Goal: Find specific page/section: Find specific page/section

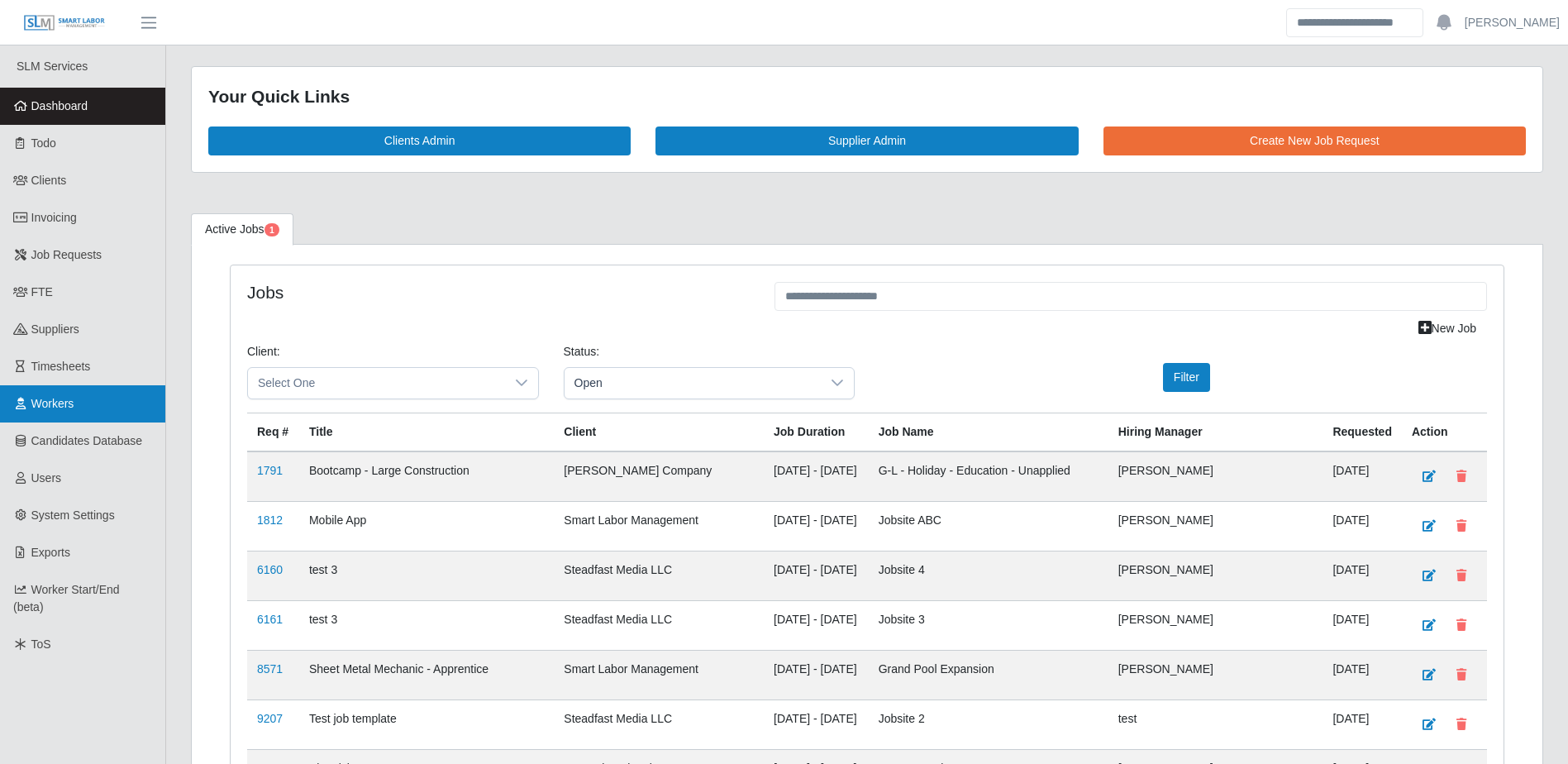
click at [46, 408] on span "Workers" at bounding box center [53, 403] width 43 height 13
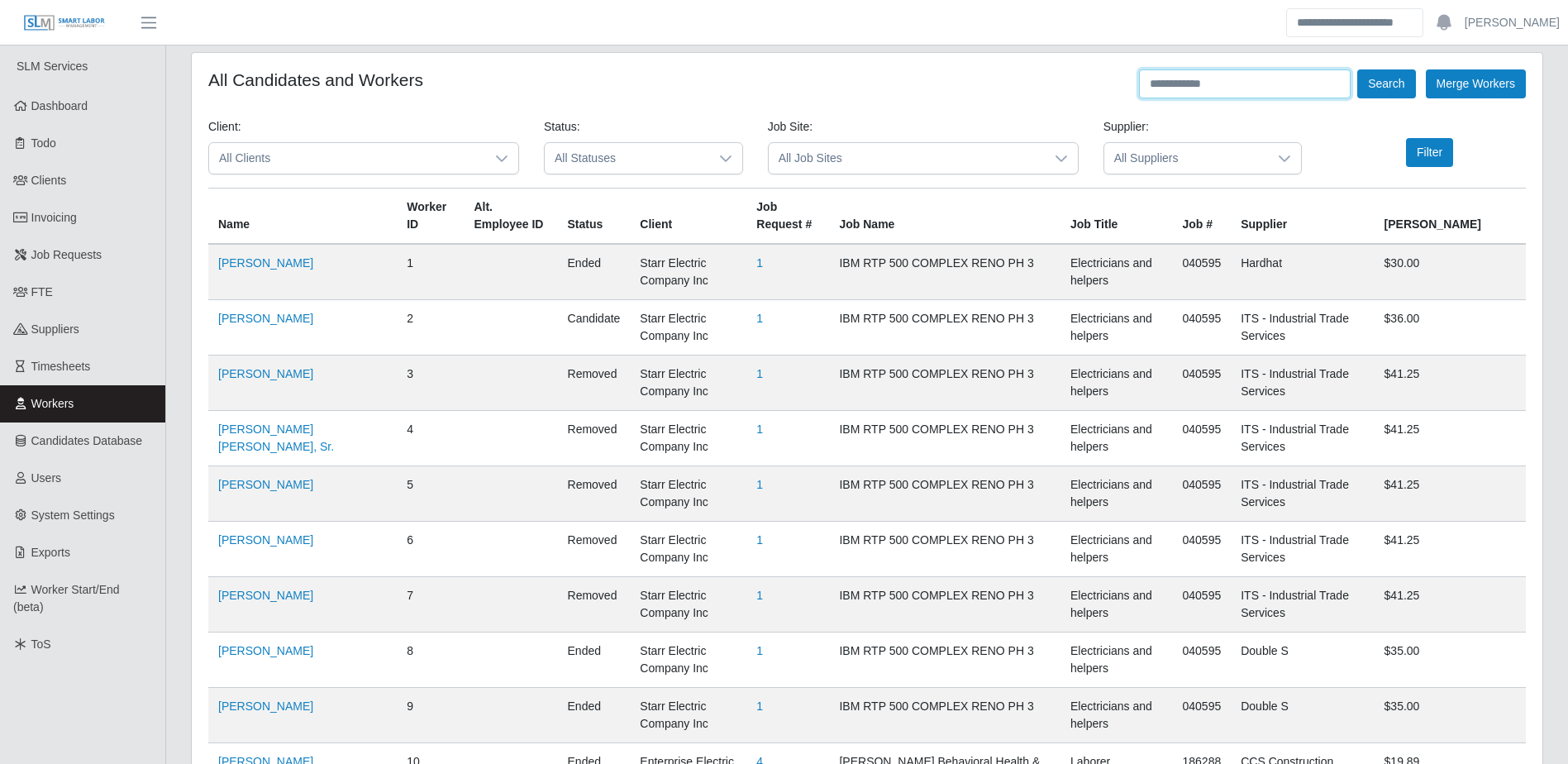
click at [1210, 86] on input "text" at bounding box center [1245, 84] width 212 height 29
type input "**********"
click at [1357, 70] on button "Search" at bounding box center [1386, 84] width 58 height 29
